Goal: Task Accomplishment & Management: Manage account settings

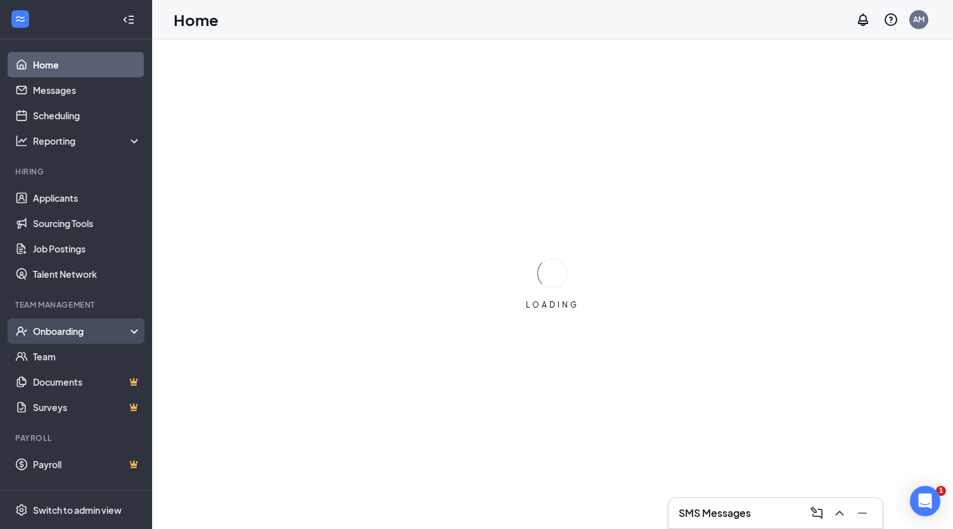
click at [65, 323] on div "Onboarding" at bounding box center [76, 330] width 152 height 25
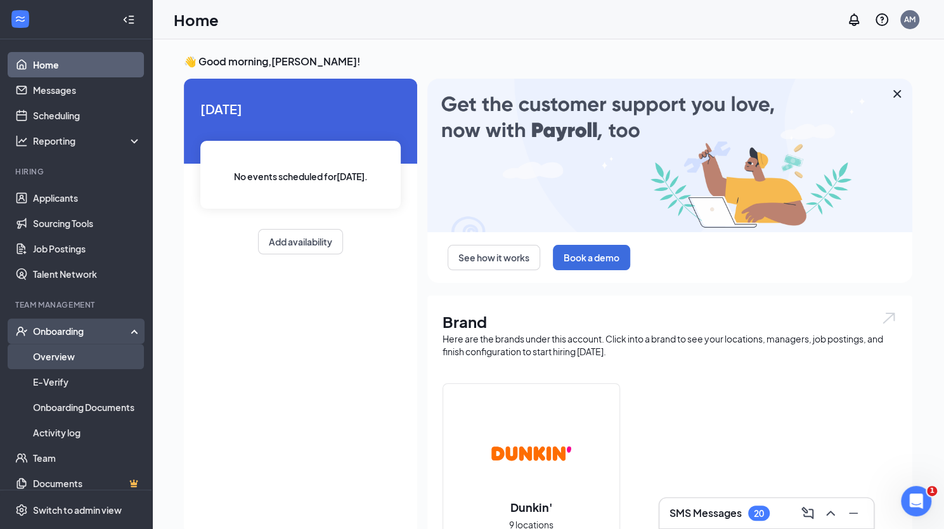
click at [65, 354] on link "Overview" at bounding box center [87, 356] width 108 height 25
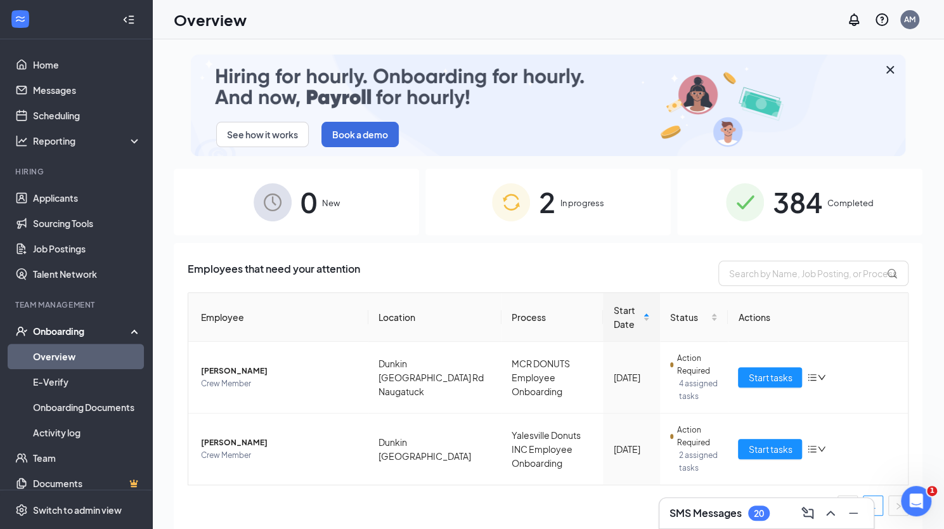
click at [556, 218] on span "384" at bounding box center [797, 202] width 49 height 44
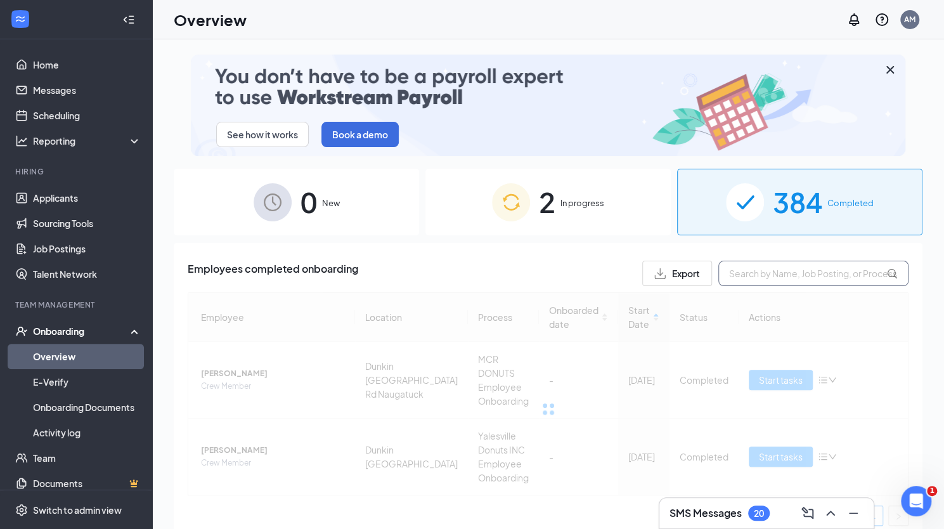
click at [556, 278] on input "text" at bounding box center [813, 272] width 190 height 25
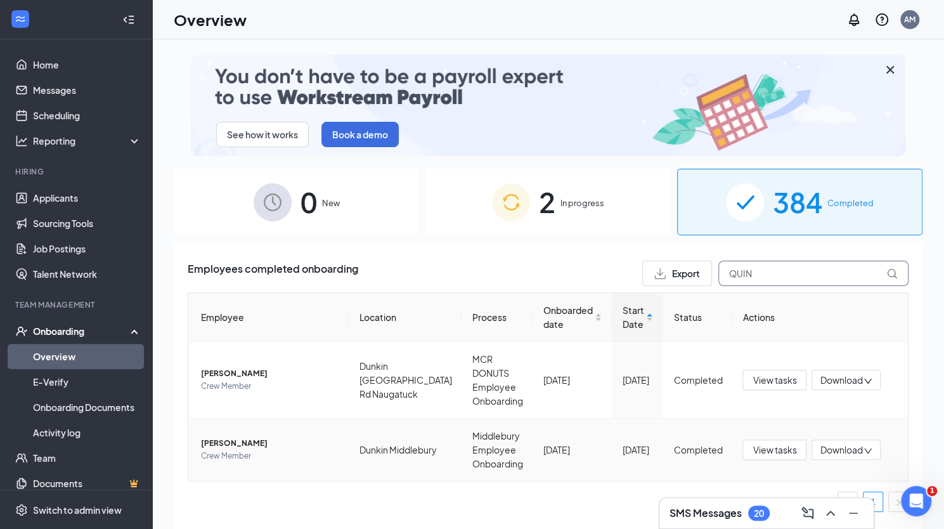
type input "QUIN"
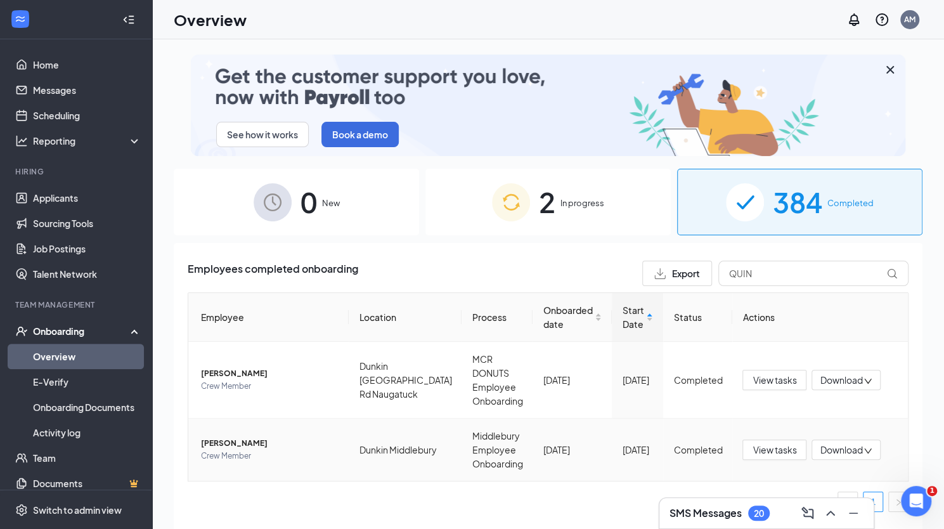
click at [246, 437] on span "[PERSON_NAME]" at bounding box center [270, 443] width 138 height 13
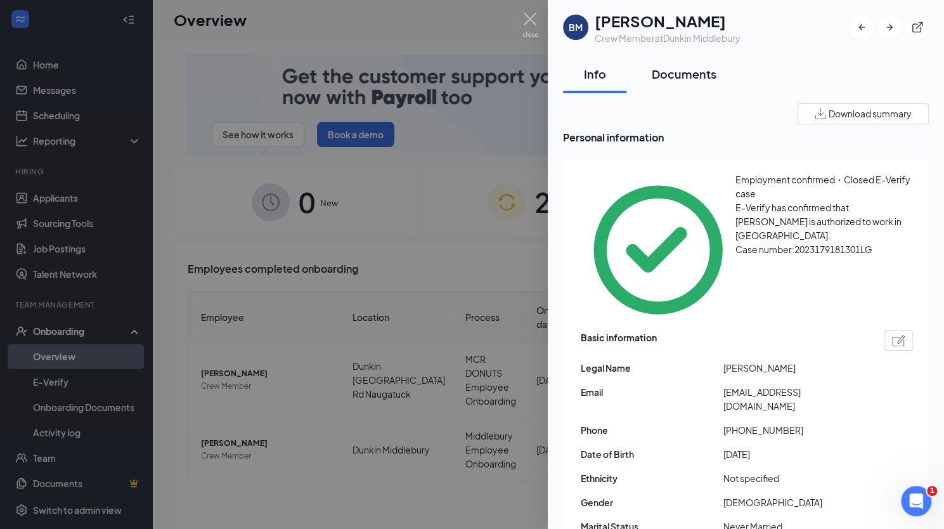
click at [556, 72] on div "Documents" at bounding box center [684, 74] width 65 height 16
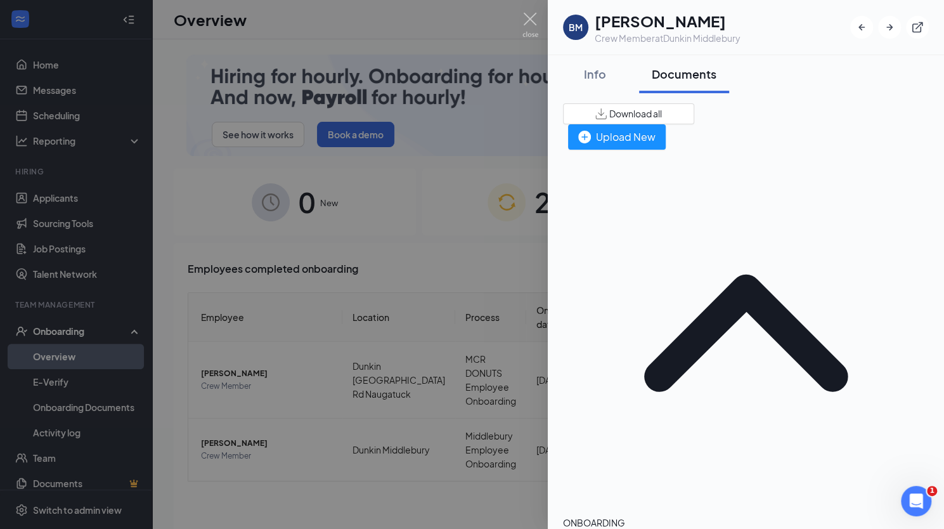
click at [556, 72] on div "Documents" at bounding box center [684, 74] width 65 height 16
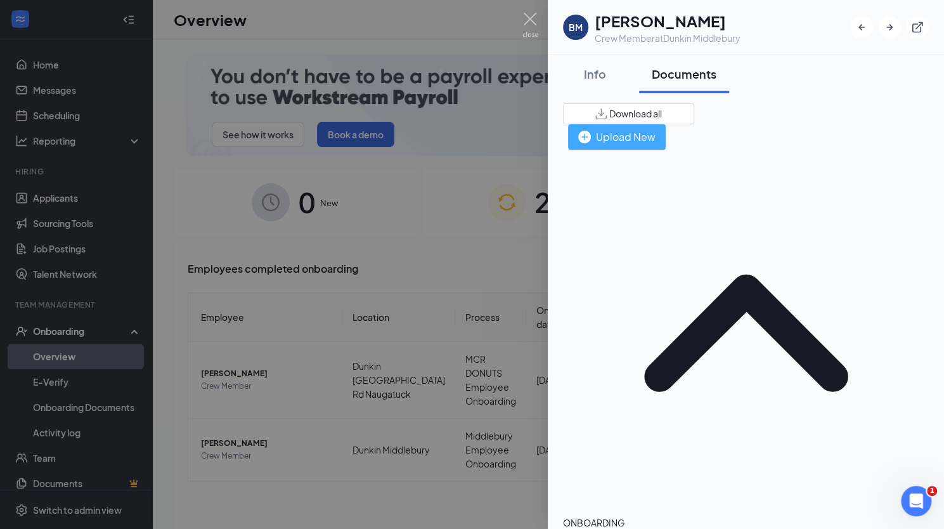
click at [556, 129] on div "Upload New" at bounding box center [616, 137] width 77 height 16
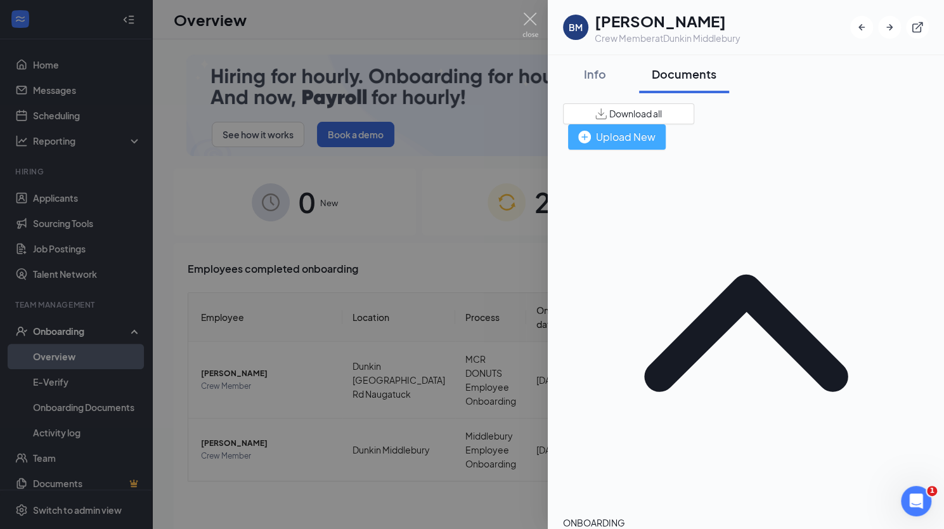
click at [556, 129] on div "Upload New" at bounding box center [616, 137] width 77 height 16
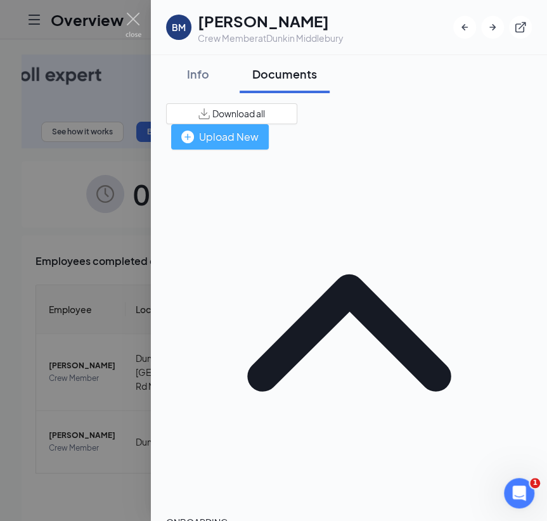
click at [259, 129] on div "Upload New" at bounding box center [219, 137] width 77 height 16
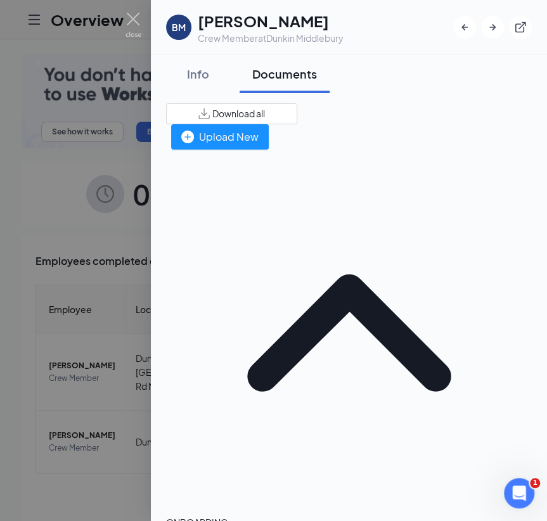
click at [259, 129] on div "Upload New" at bounding box center [219, 137] width 77 height 16
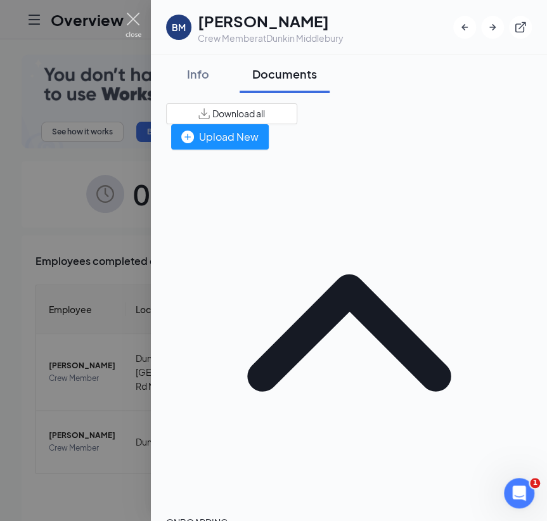
click at [136, 20] on img at bounding box center [133, 25] width 16 height 25
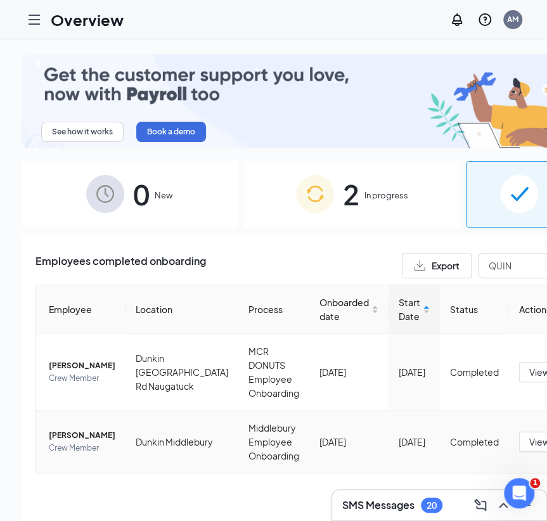
click at [80, 429] on span "[PERSON_NAME]" at bounding box center [82, 435] width 67 height 13
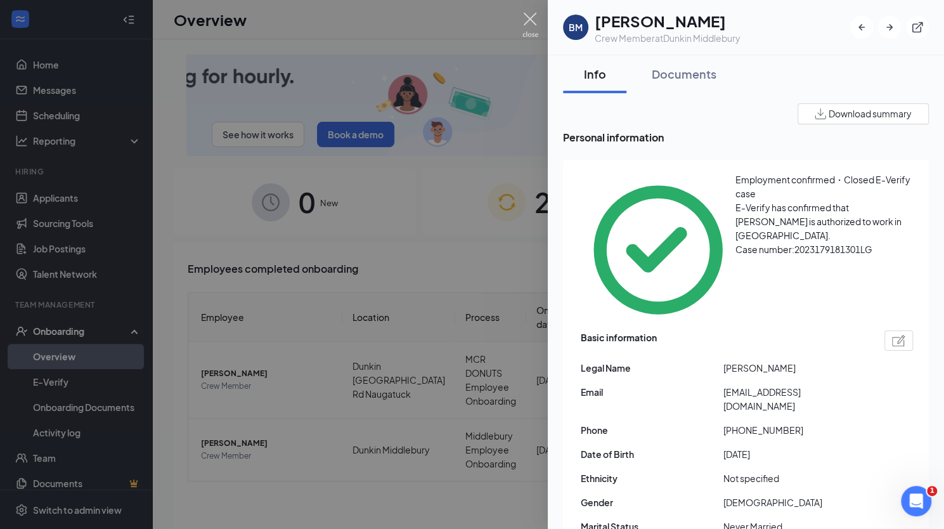
click at [531, 16] on img at bounding box center [530, 25] width 16 height 25
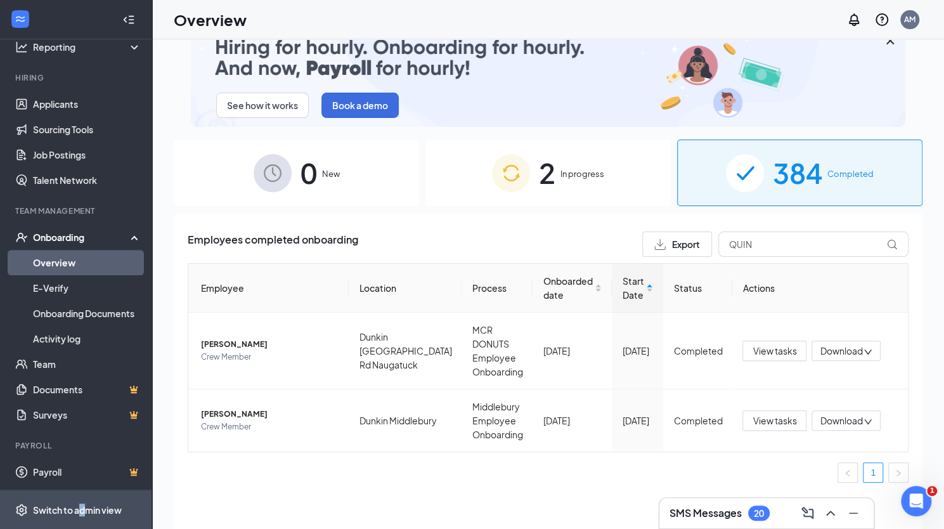
scroll to position [57, 0]
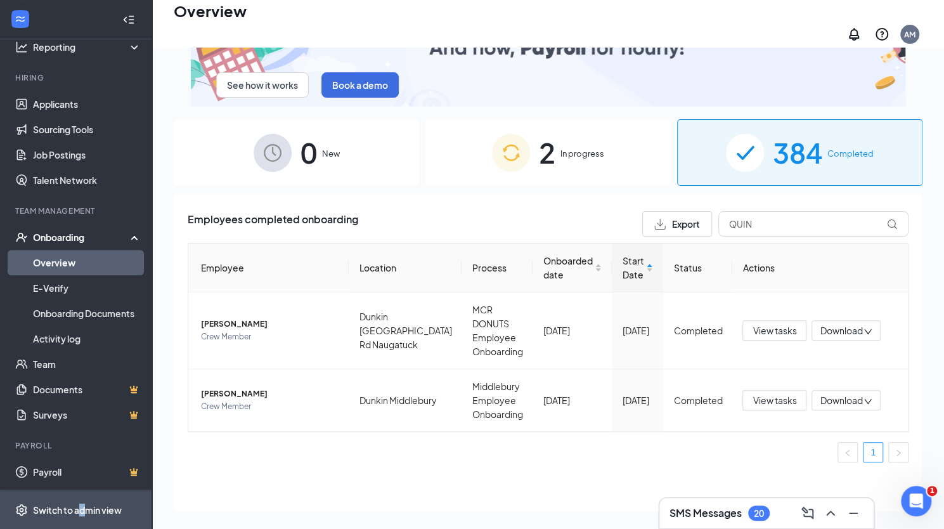
drag, startPoint x: 87, startPoint y: 509, endPoint x: 82, endPoint y: 522, distance: 13.7
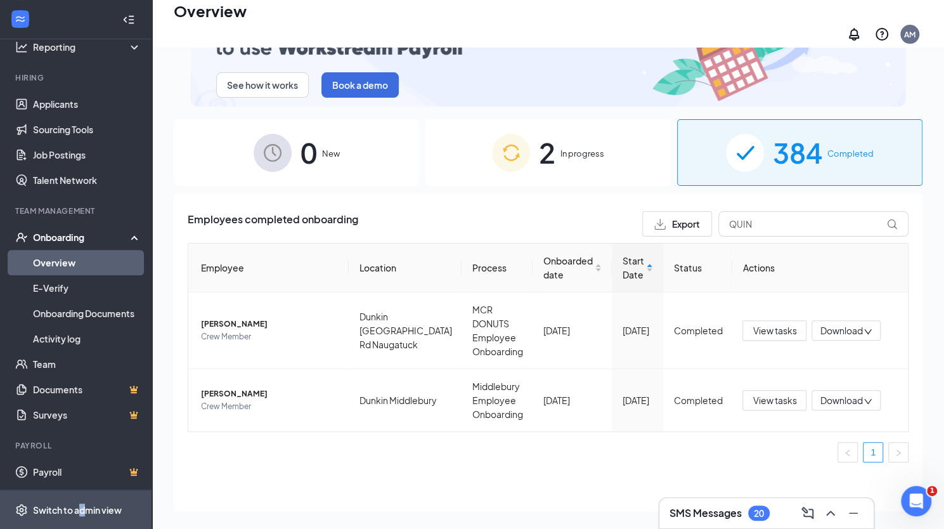
click at [82, 522] on span "Switch to admin view" at bounding box center [87, 509] width 108 height 39
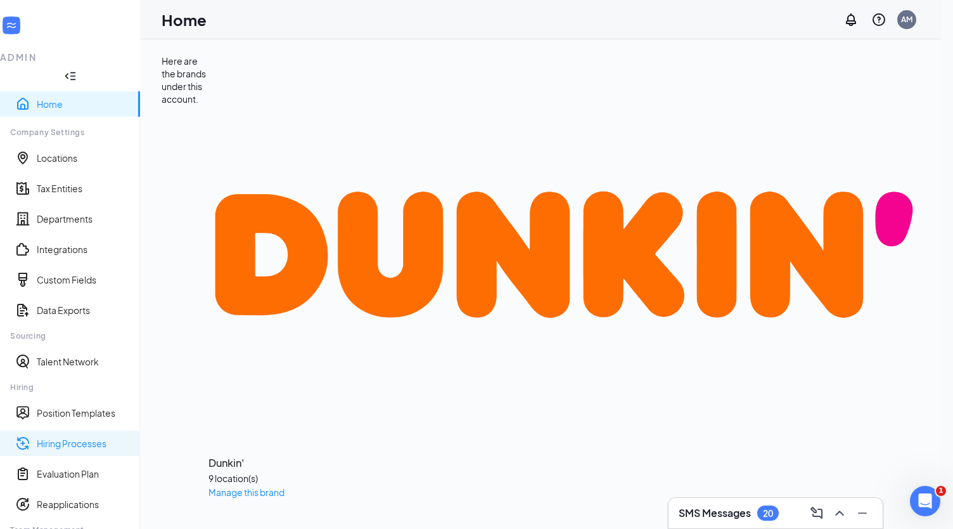
click at [75, 437] on link "Hiring Processes" at bounding box center [83, 443] width 93 height 13
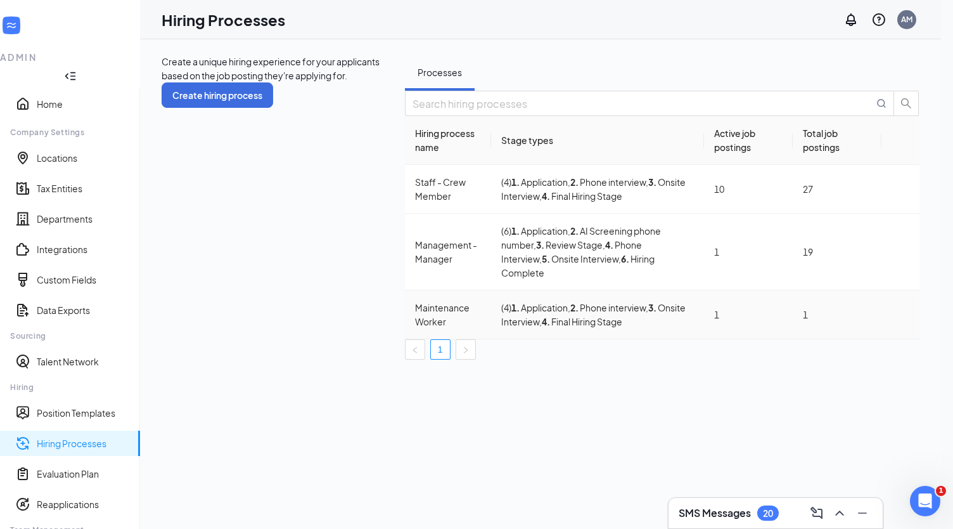
click at [556, 314] on icon "Ellipses" at bounding box center [901, 314] width 0 height 0
click at [556, 314] on span "Edit" at bounding box center [793, 310] width 16 height 11
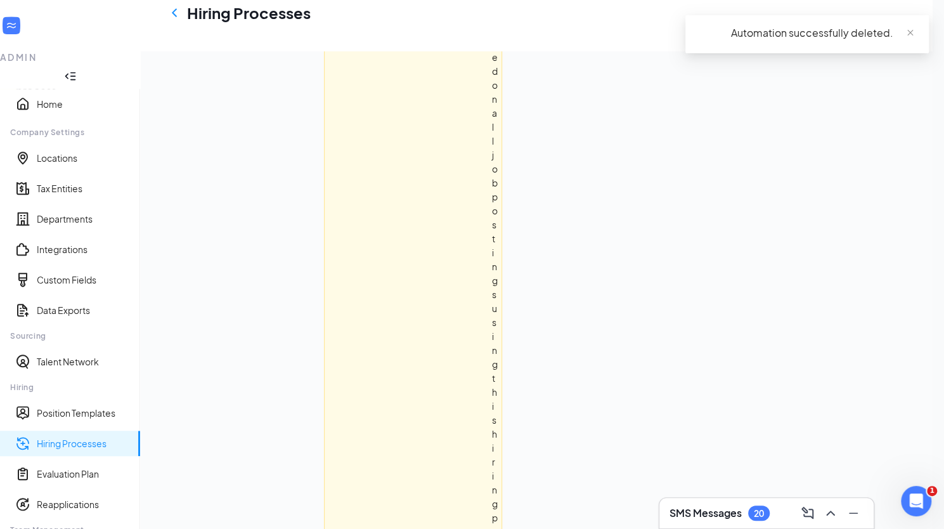
scroll to position [0, 0]
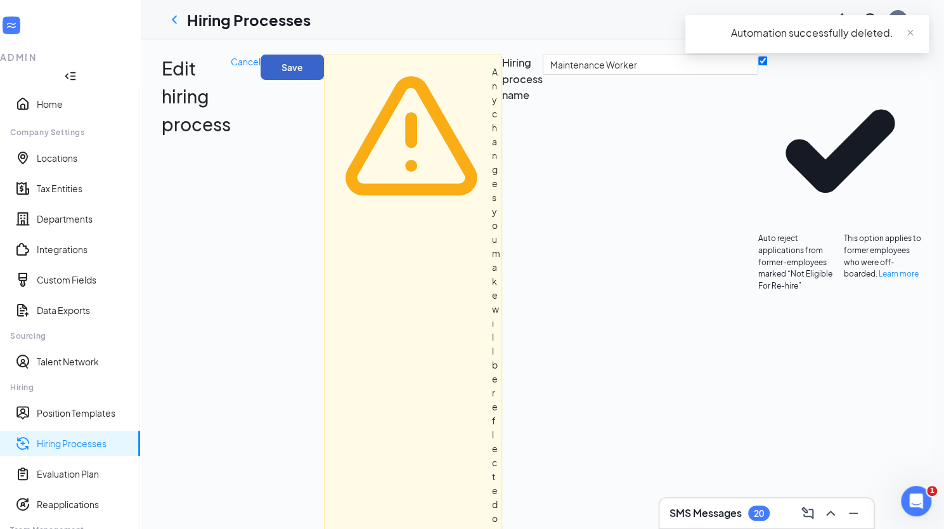
click at [324, 68] on button "Save" at bounding box center [291, 67] width 63 height 25
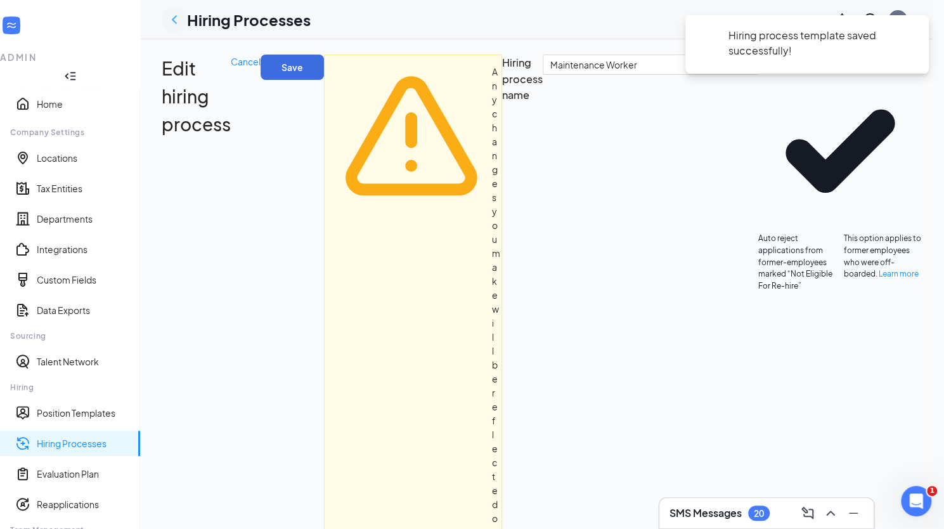
click at [179, 21] on icon "ChevronLeft" at bounding box center [174, 19] width 15 height 15
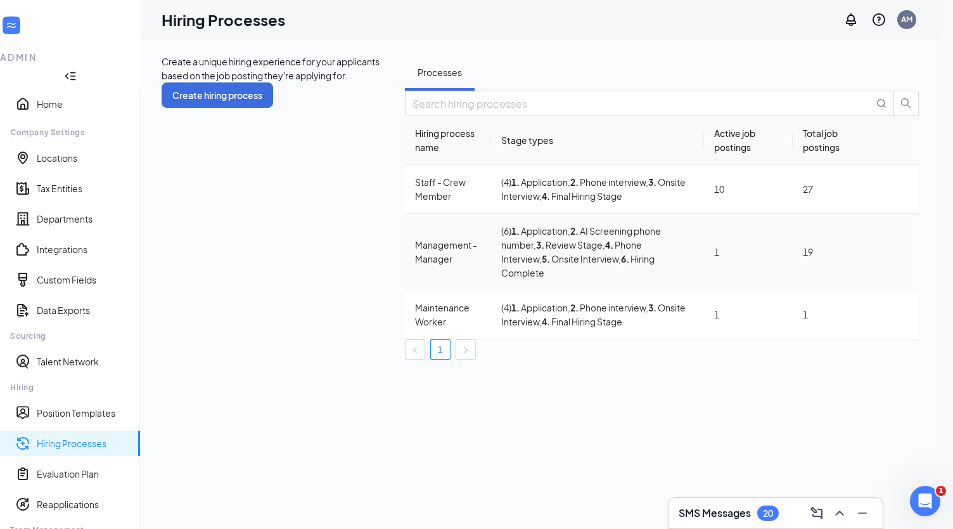
click at [556, 252] on icon "Ellipses" at bounding box center [901, 252] width 0 height 0
click at [556, 274] on span "Edit" at bounding box center [842, 277] width 114 height 14
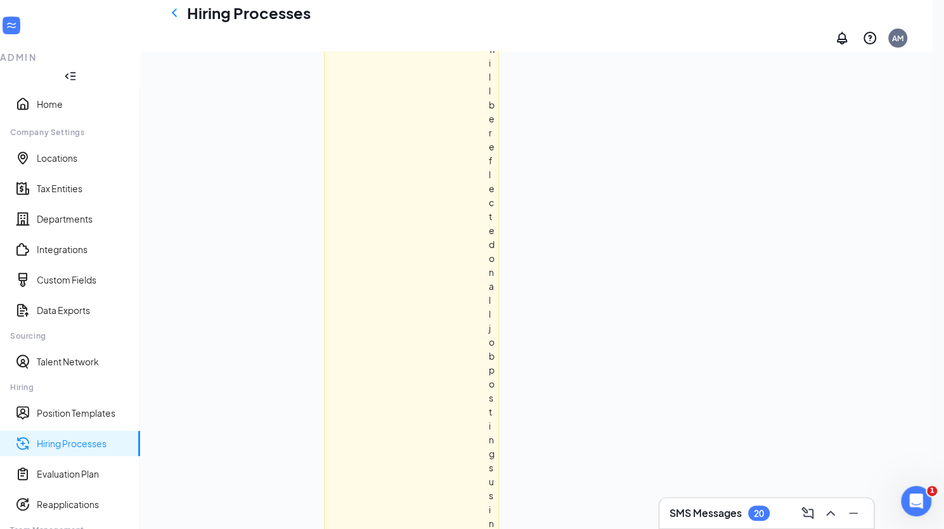
scroll to position [333, 0]
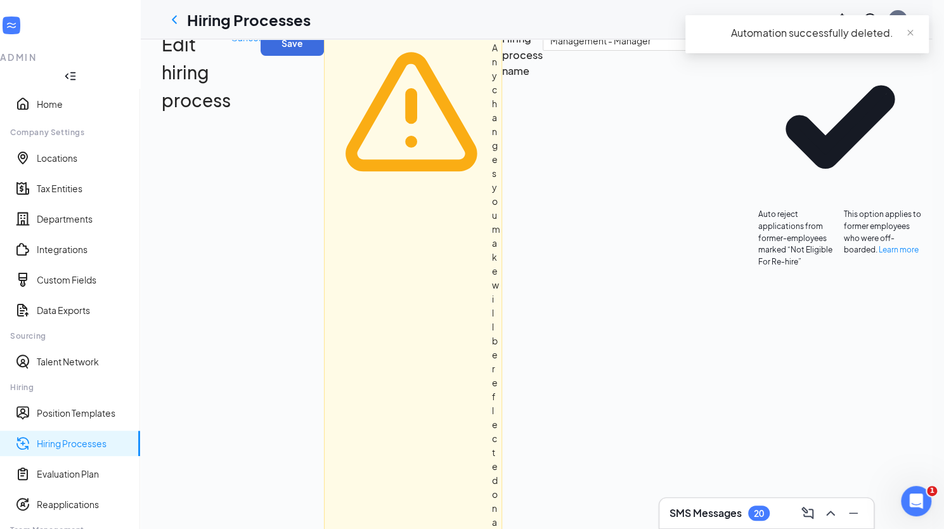
scroll to position [0, 0]
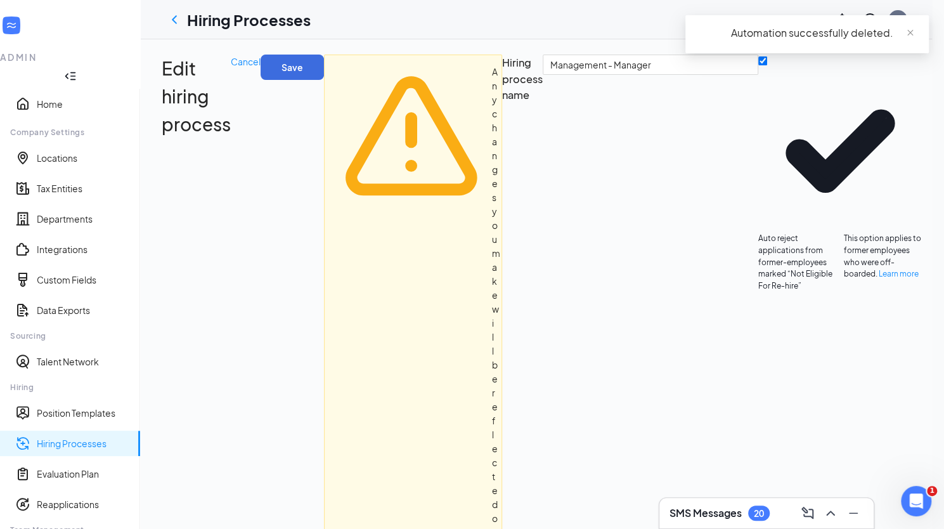
click at [556, 63] on div "Automation successfully deleted." at bounding box center [806, 39] width 243 height 48
click at [556, 62] on div "Automation successfully deleted." at bounding box center [806, 39] width 243 height 48
click at [324, 72] on button "Save" at bounding box center [291, 67] width 63 height 25
click at [182, 22] on icon "ChevronLeft" at bounding box center [174, 19] width 15 height 15
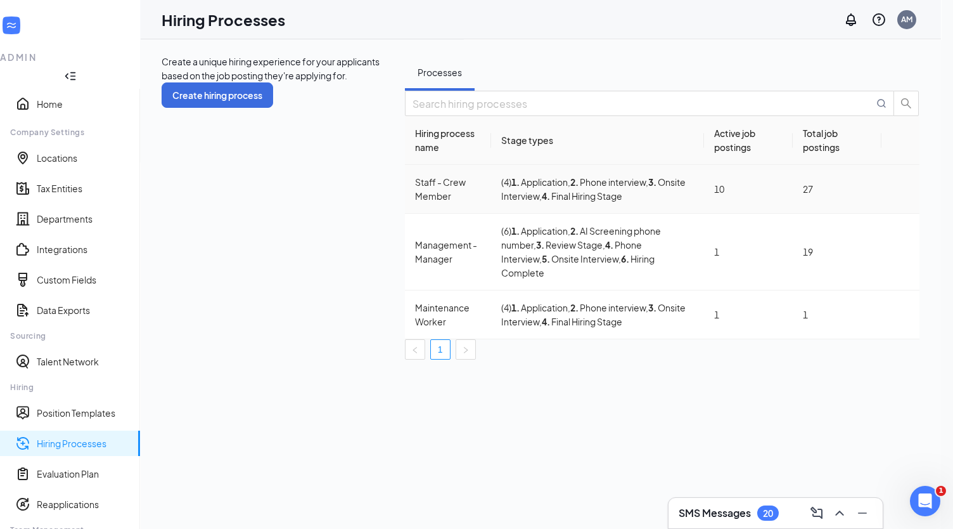
click at [556, 189] on icon "Ellipses" at bounding box center [901, 189] width 0 height 0
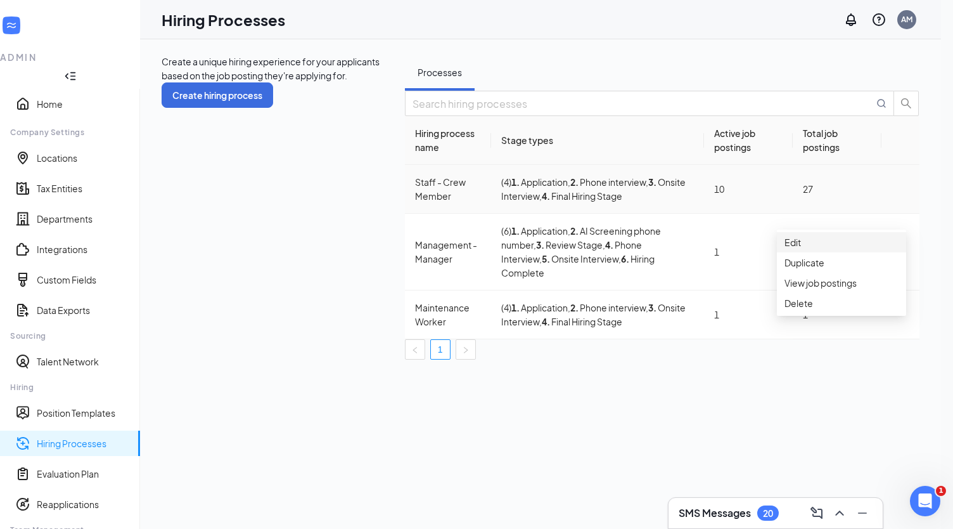
click at [556, 248] on span "Edit" at bounding box center [793, 241] width 16 height 11
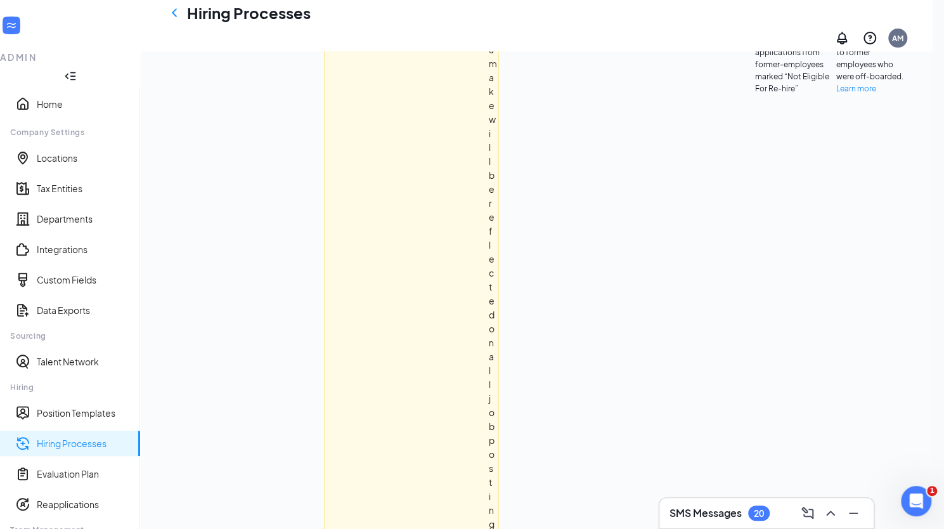
scroll to position [202, 0]
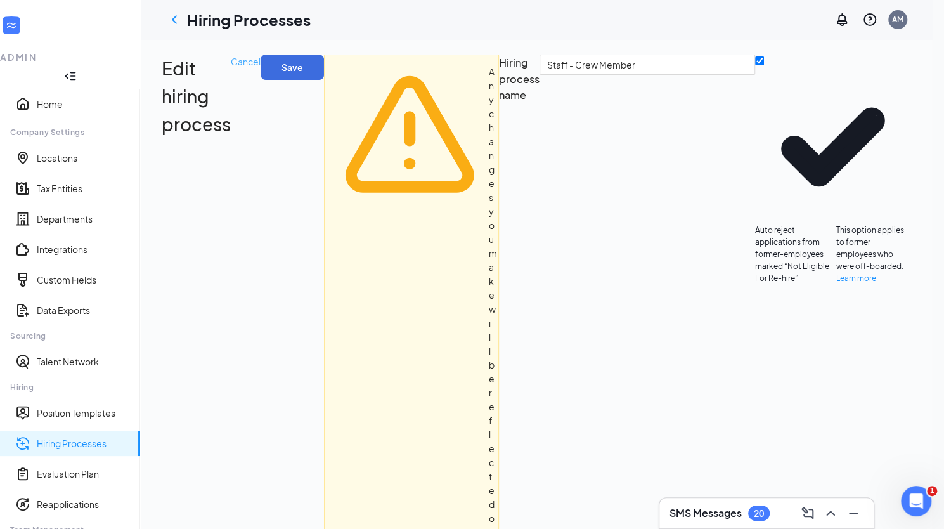
click at [260, 67] on span "Cancel" at bounding box center [246, 61] width 30 height 11
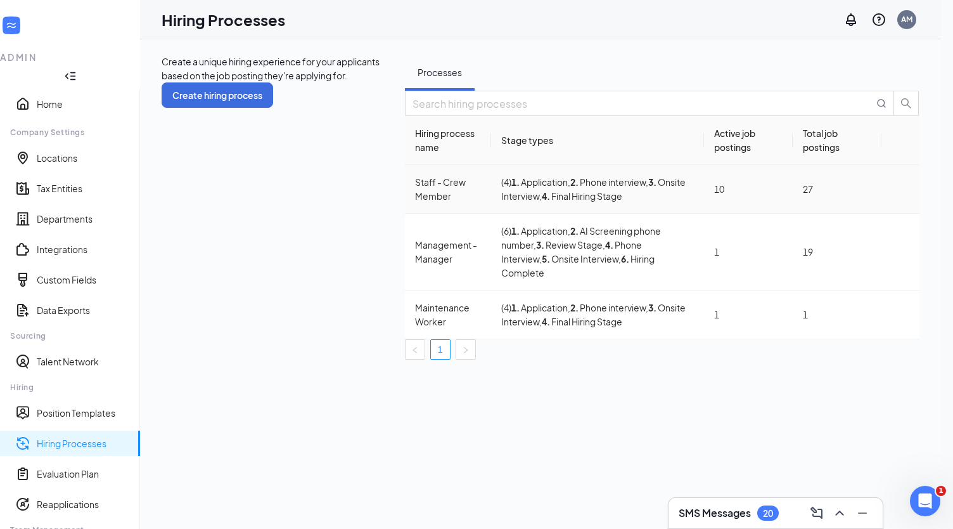
click at [556, 214] on td at bounding box center [901, 189] width 38 height 49
click at [556, 189] on icon "Ellipses" at bounding box center [901, 189] width 0 height 0
click at [556, 248] on span "Edit" at bounding box center [793, 241] width 16 height 11
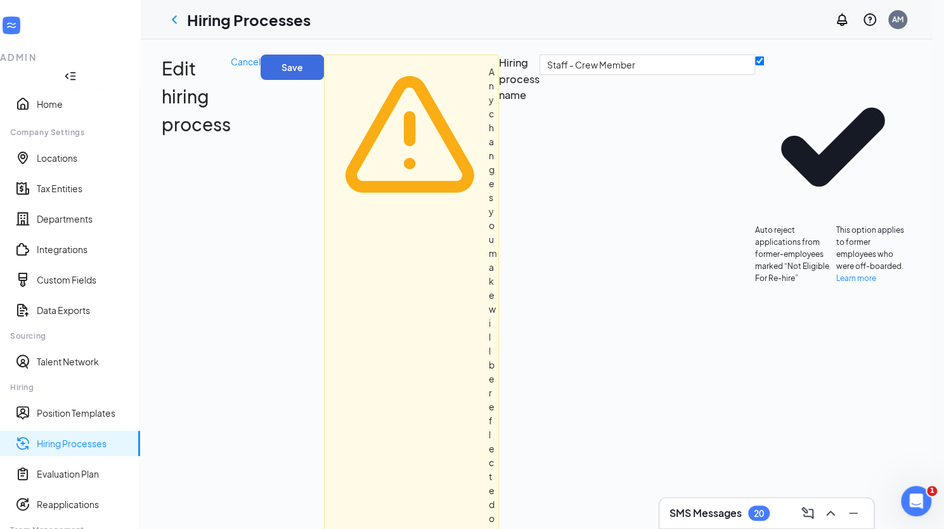
click at [260, 67] on span "Cancel" at bounding box center [246, 61] width 30 height 11
